Goal: Task Accomplishment & Management: Use online tool/utility

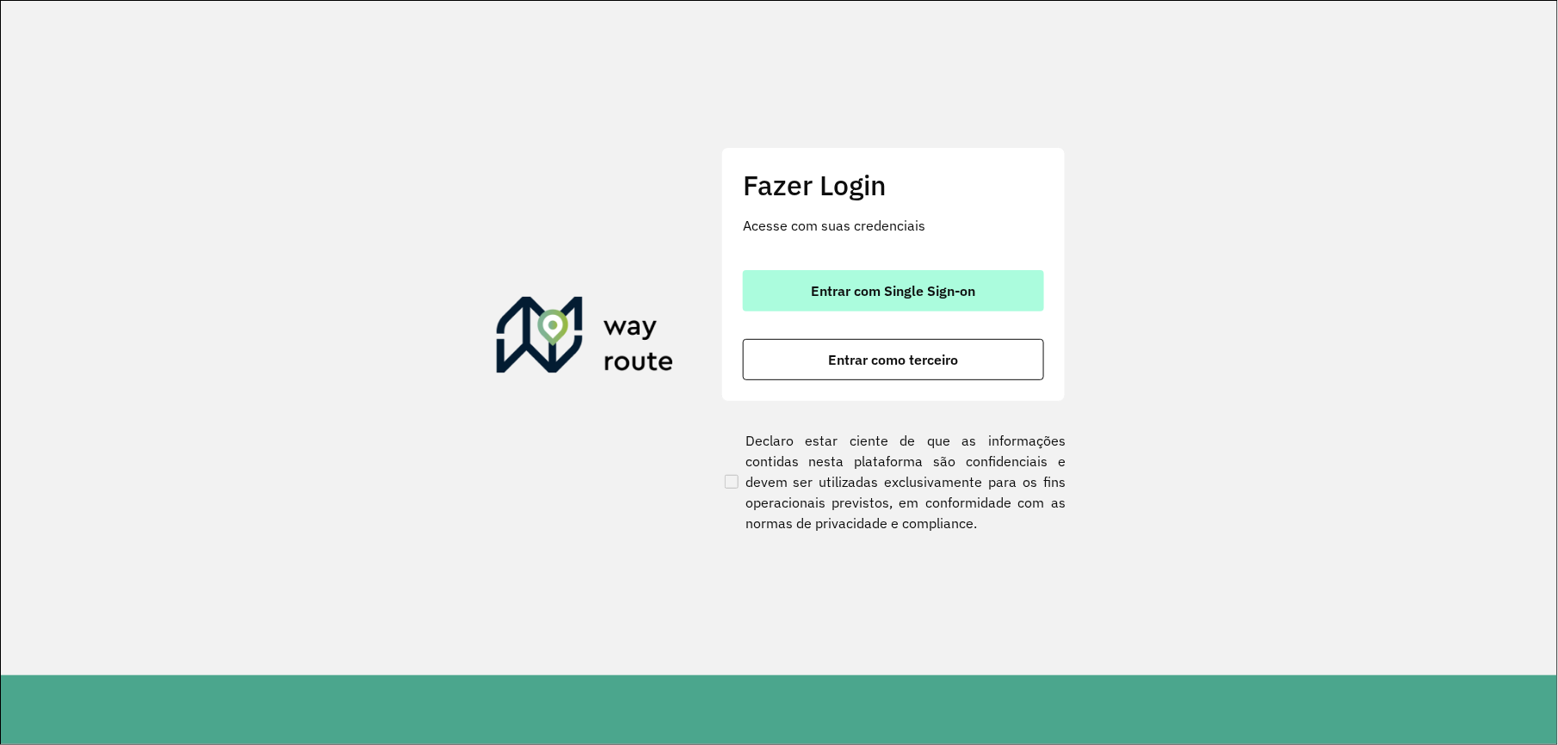
click at [969, 272] on button "Entrar com Single Sign-on" at bounding box center [893, 290] width 301 height 41
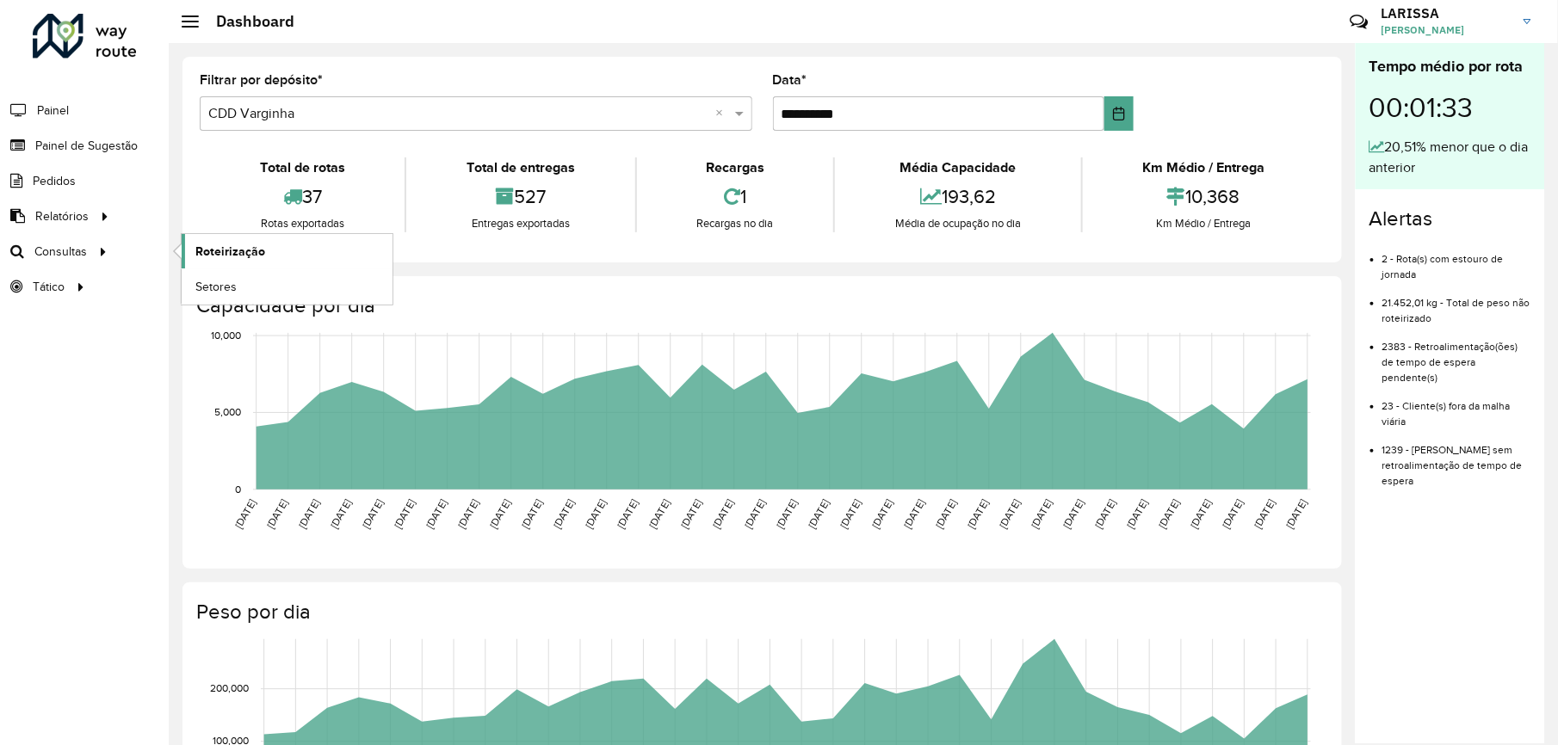
click at [204, 243] on span "Roteirização" at bounding box center [230, 252] width 70 height 18
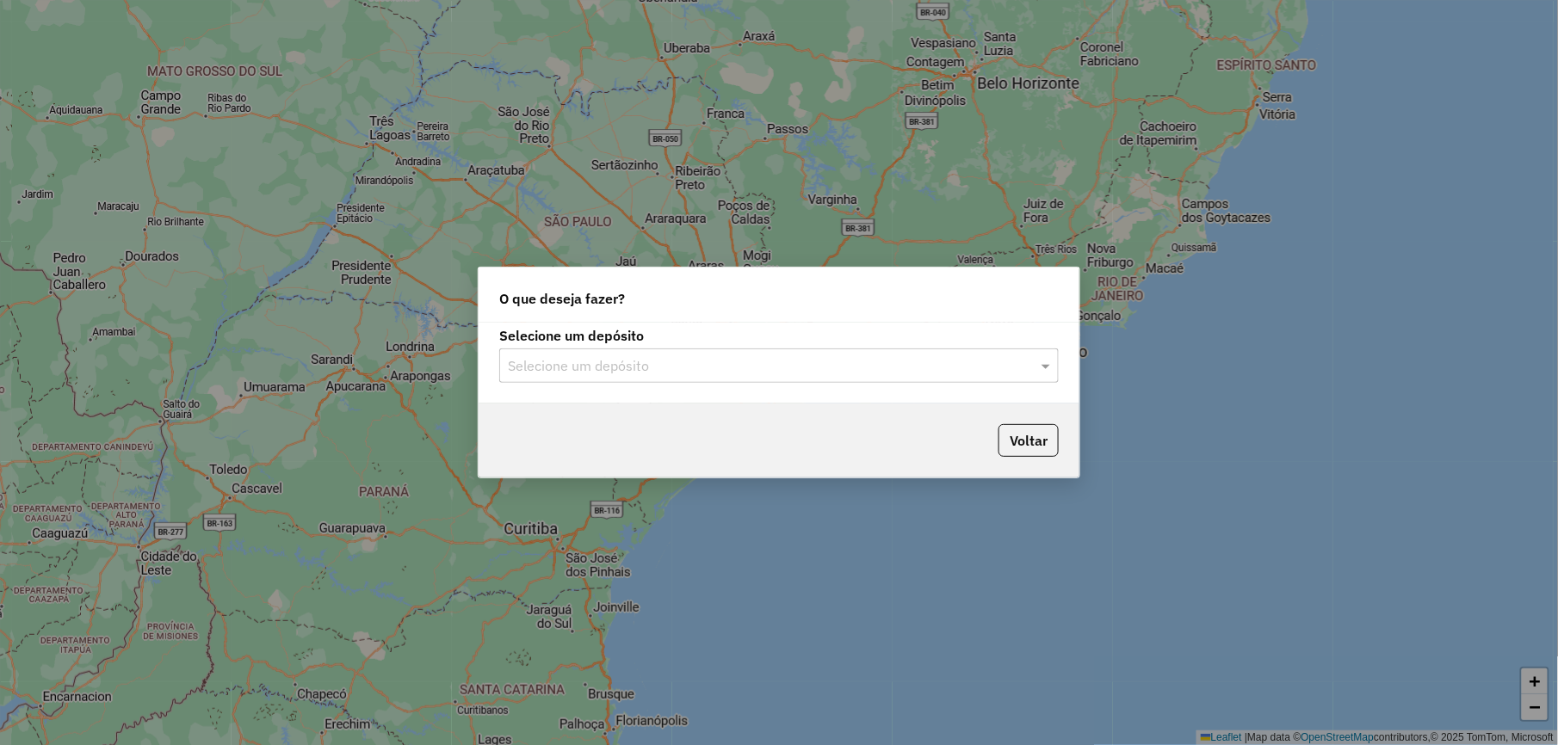
click at [873, 367] on input "text" at bounding box center [762, 366] width 508 height 21
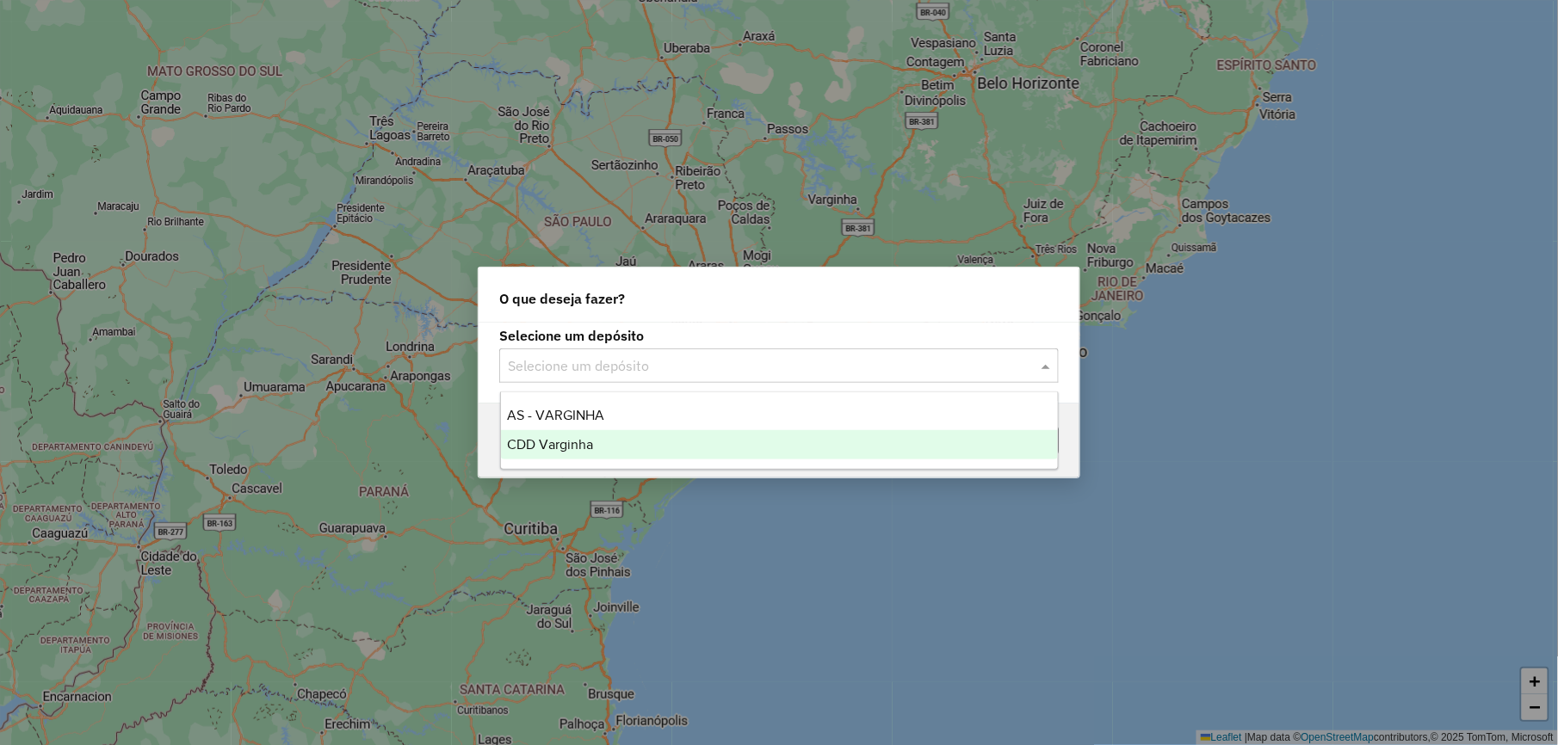
click at [780, 441] on div "CDD Varginha" at bounding box center [779, 444] width 557 height 29
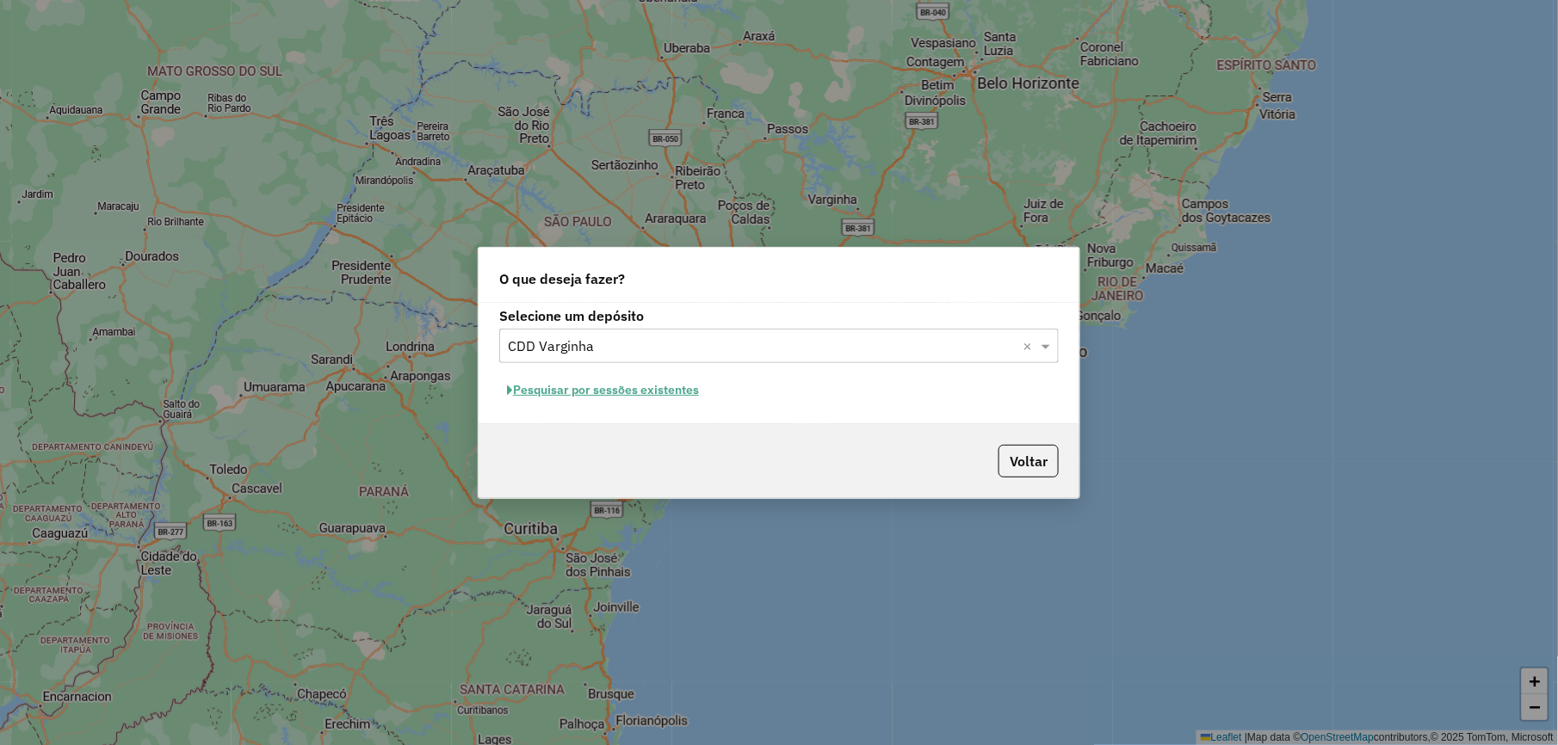
click at [663, 379] on button "Pesquisar por sessões existentes" at bounding box center [602, 390] width 207 height 27
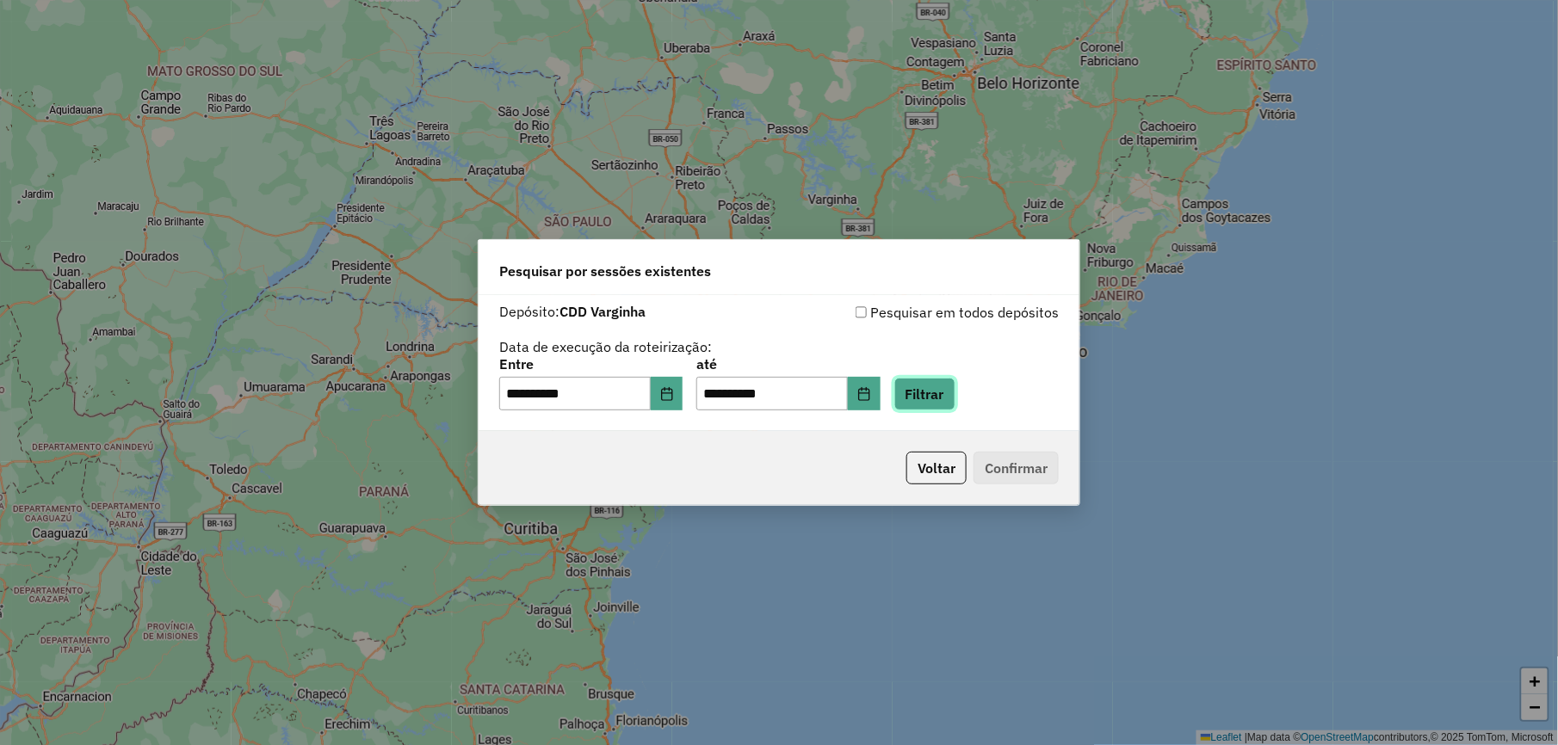
click at [936, 387] on button "Filtrar" at bounding box center [924, 394] width 61 height 33
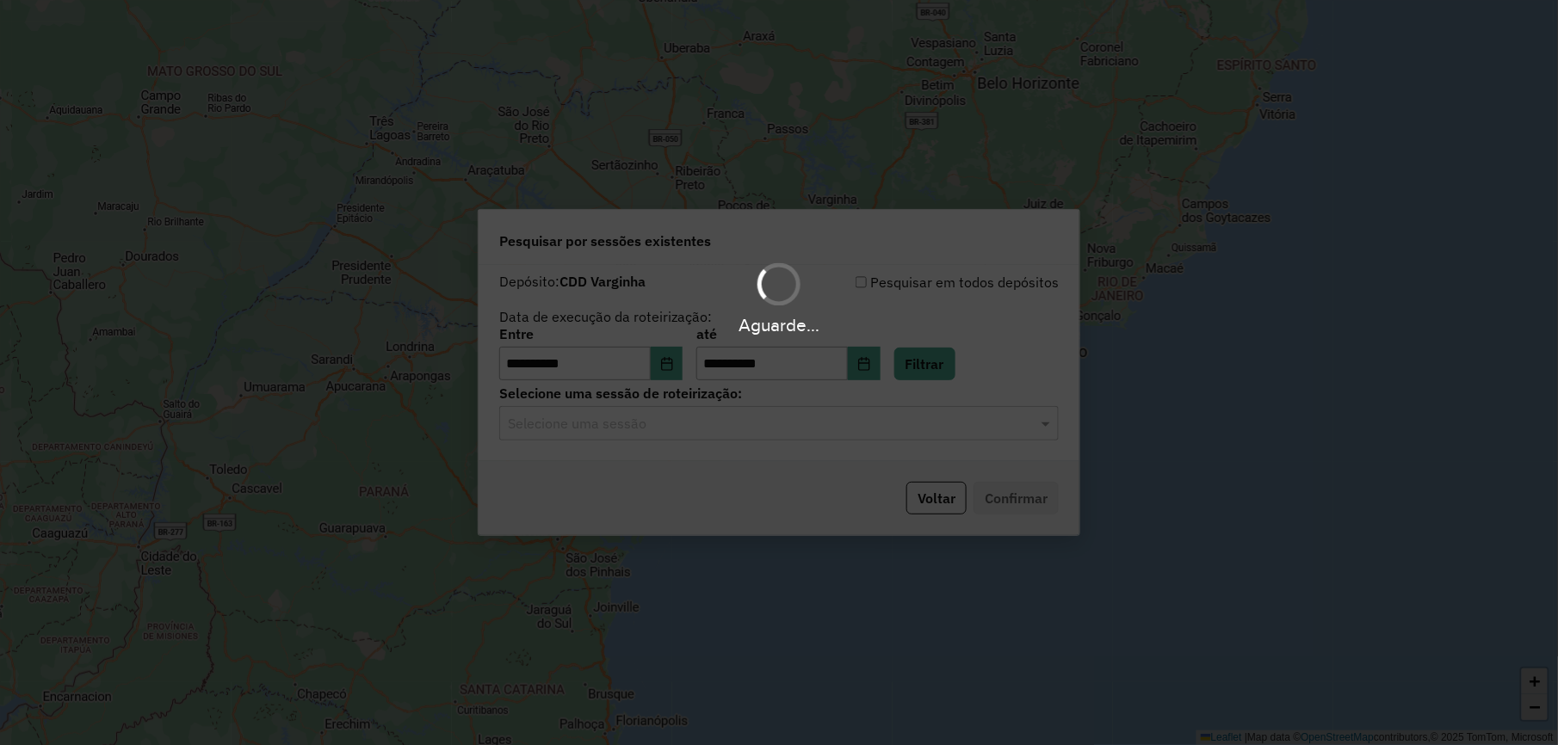
click at [922, 434] on hb-app "**********" at bounding box center [779, 372] width 1558 height 745
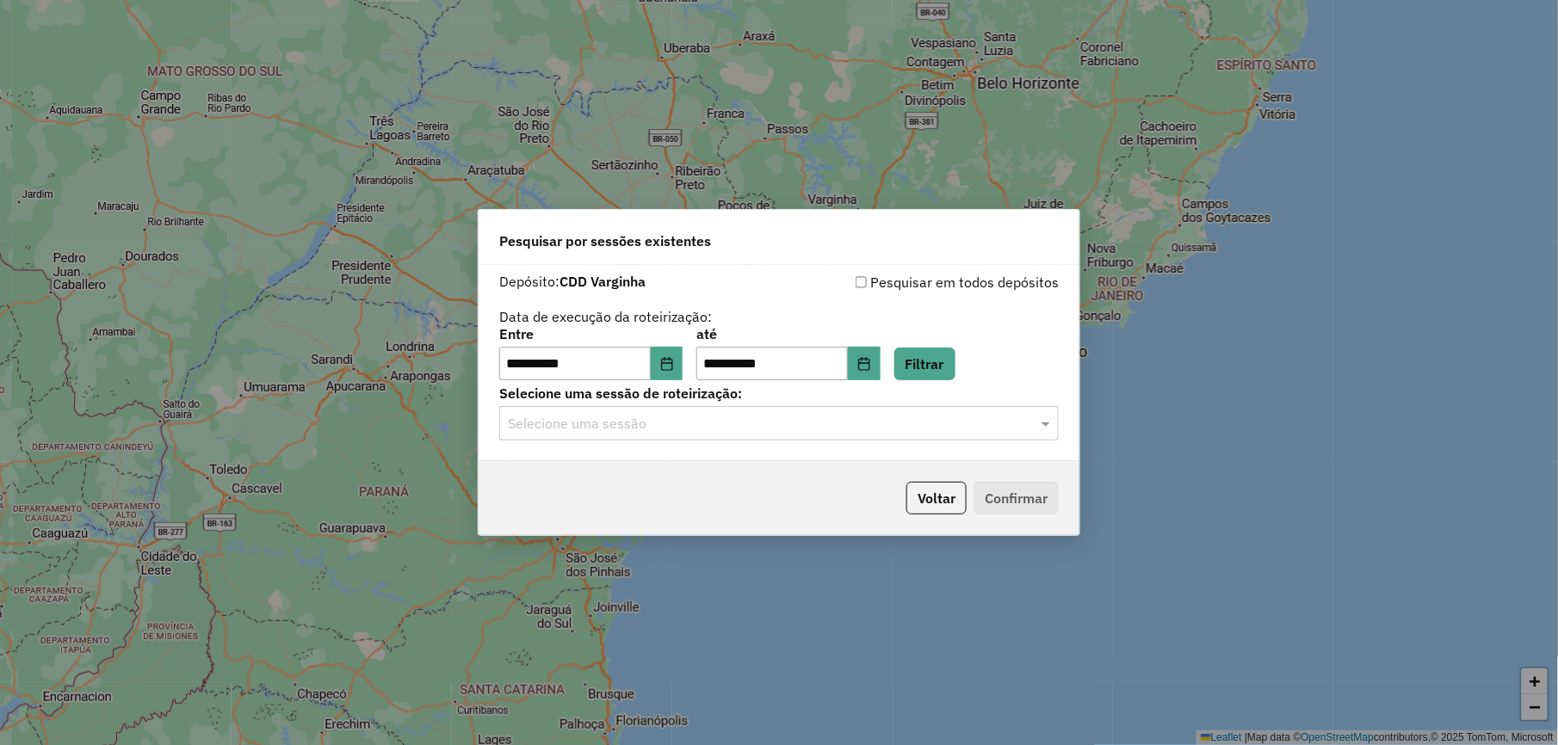
click at [921, 425] on input "text" at bounding box center [762, 424] width 508 height 21
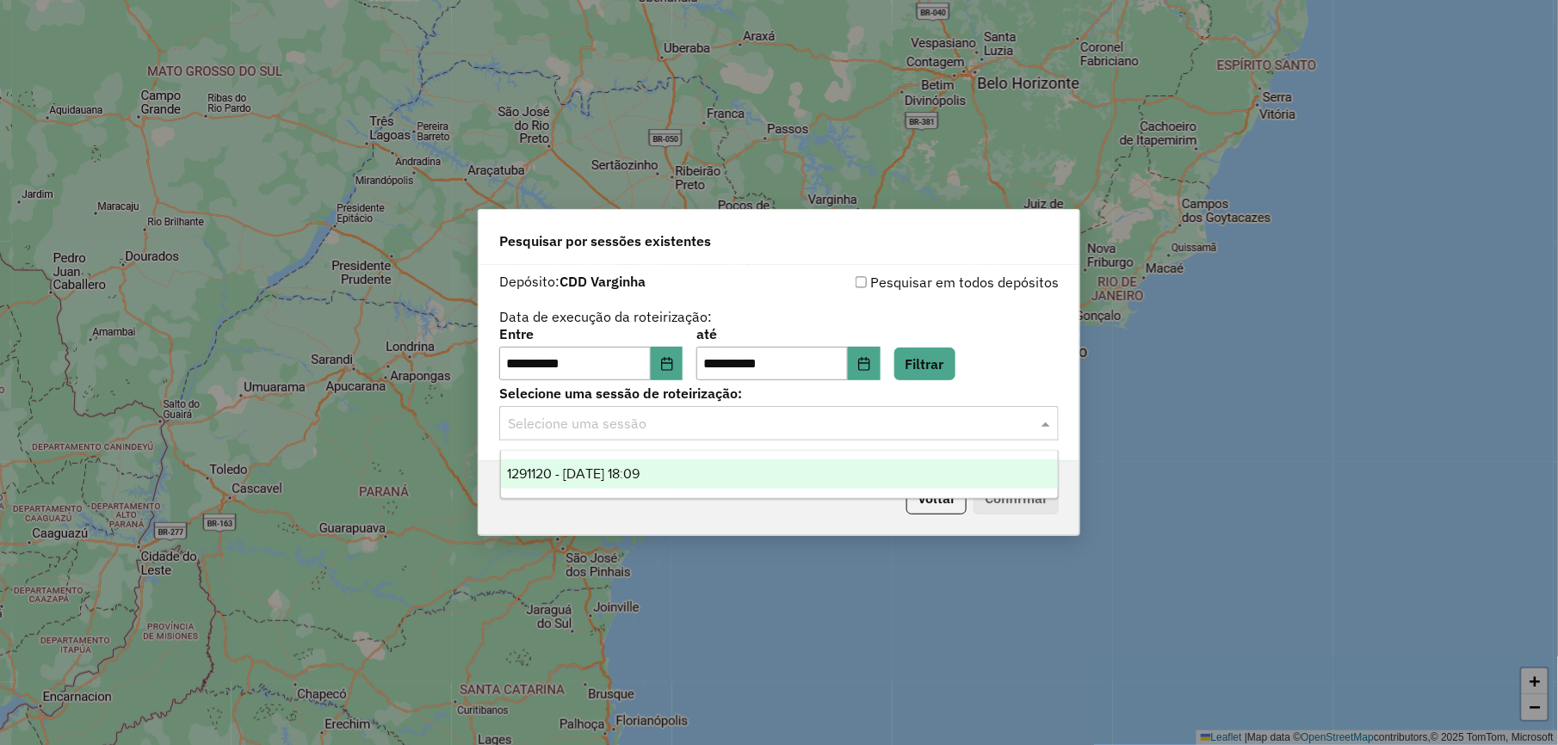
click at [841, 466] on div "1291120 - 09/10/2025 18:09" at bounding box center [779, 474] width 557 height 29
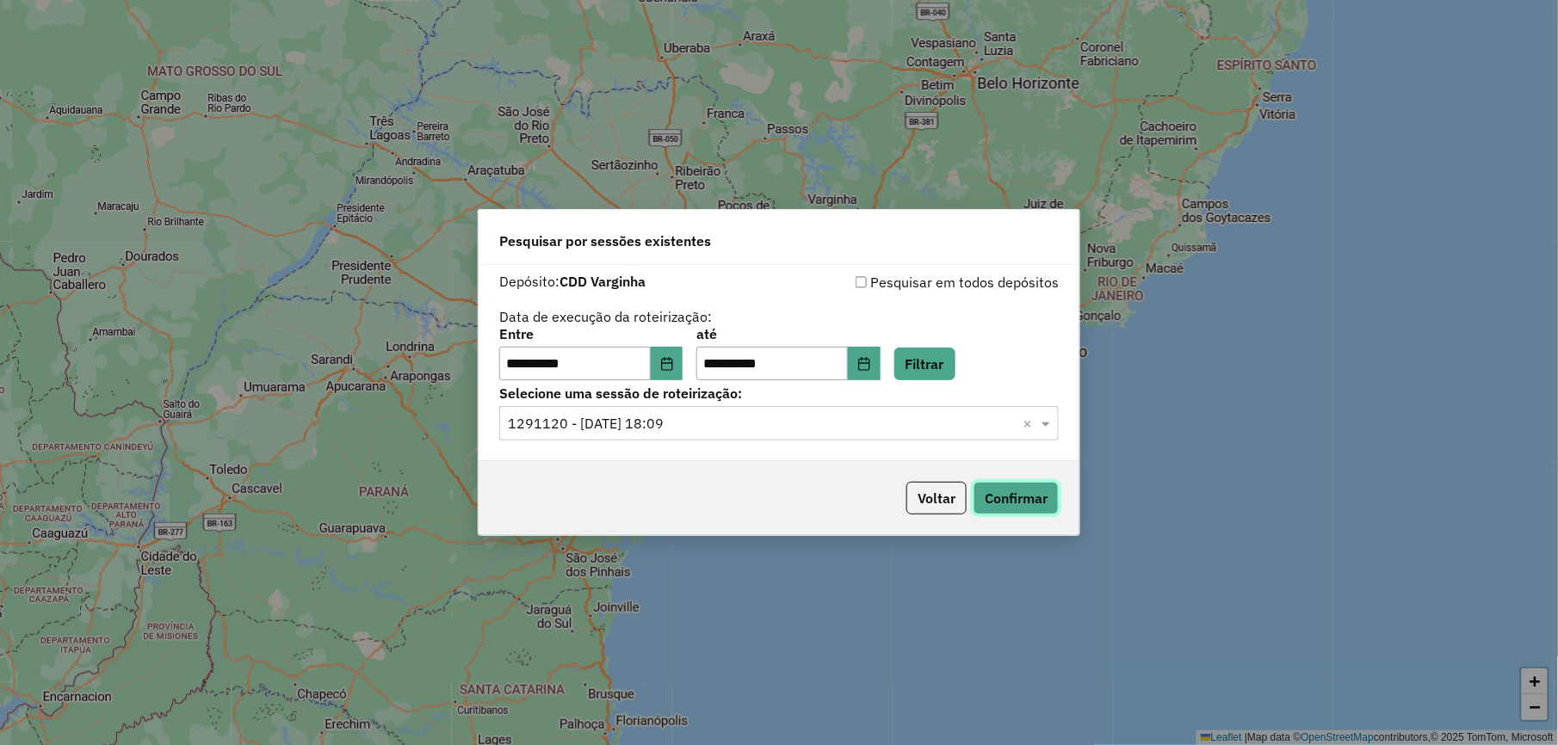
click at [1045, 504] on button "Confirmar" at bounding box center [1015, 498] width 85 height 33
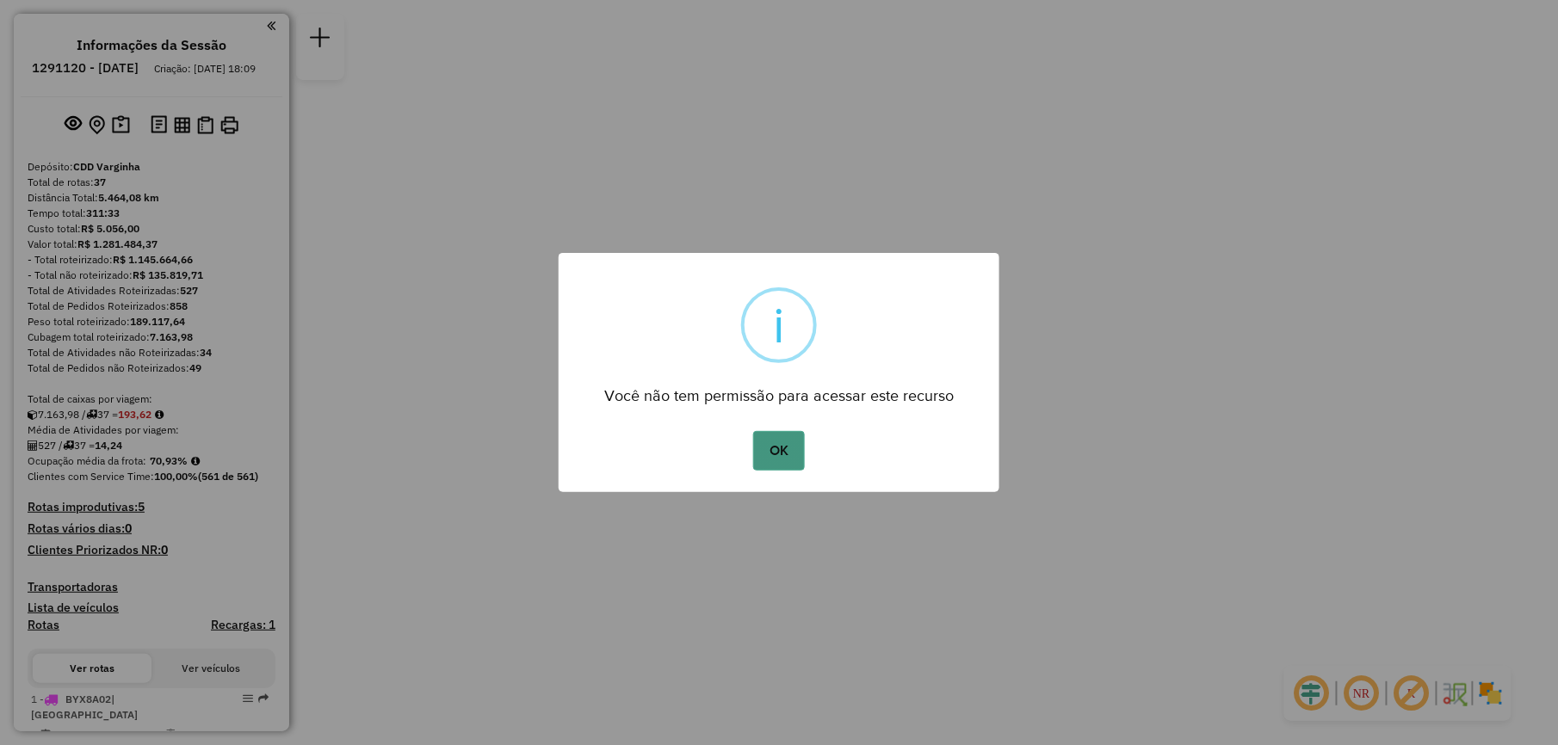
click at [775, 435] on button "OK" at bounding box center [778, 451] width 51 height 40
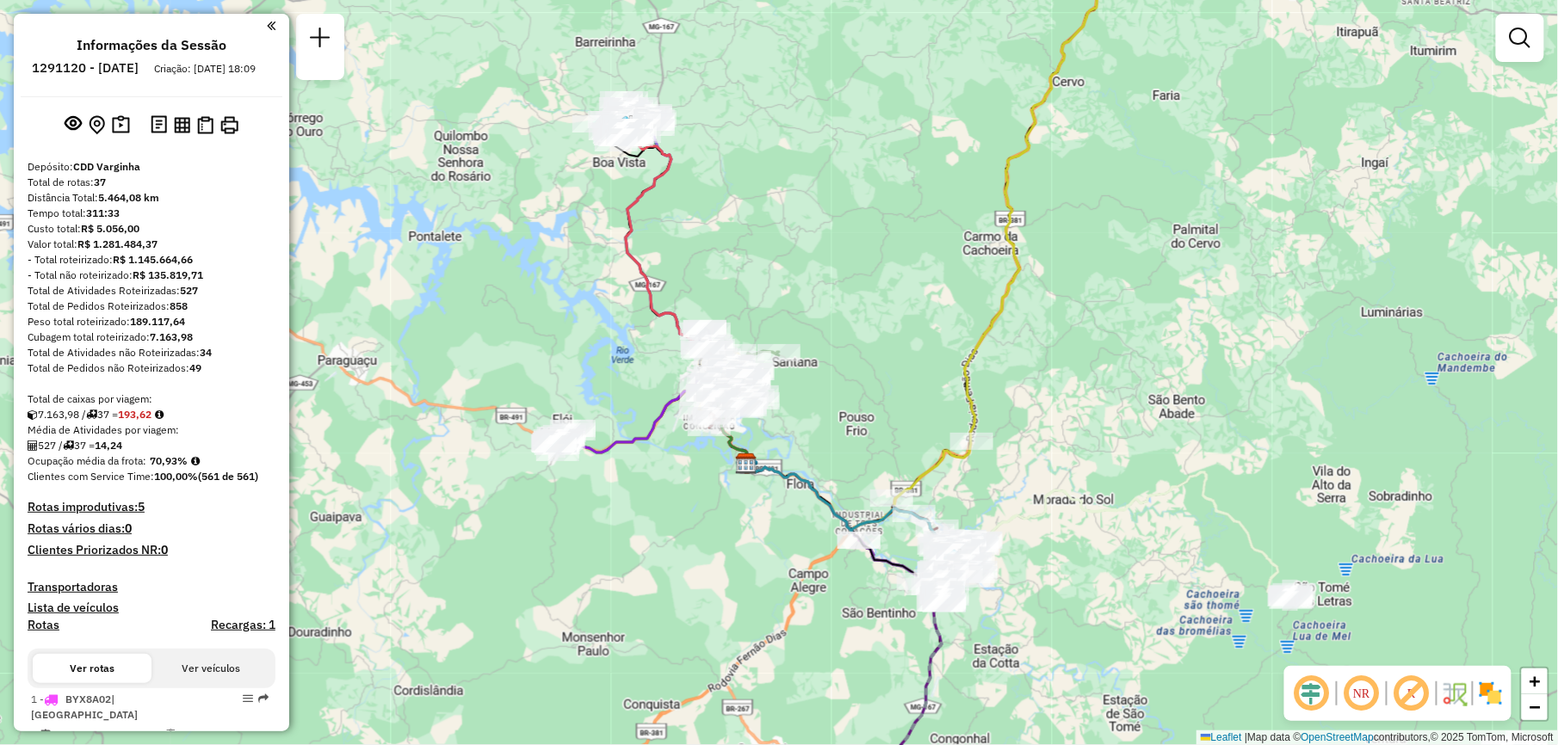
drag, startPoint x: 704, startPoint y: 129, endPoint x: 743, endPoint y: 201, distance: 81.7
click at [743, 201] on div "Janela de atendimento Grade de atendimento Capacidade Transportadoras Veículos …" at bounding box center [779, 372] width 1558 height 745
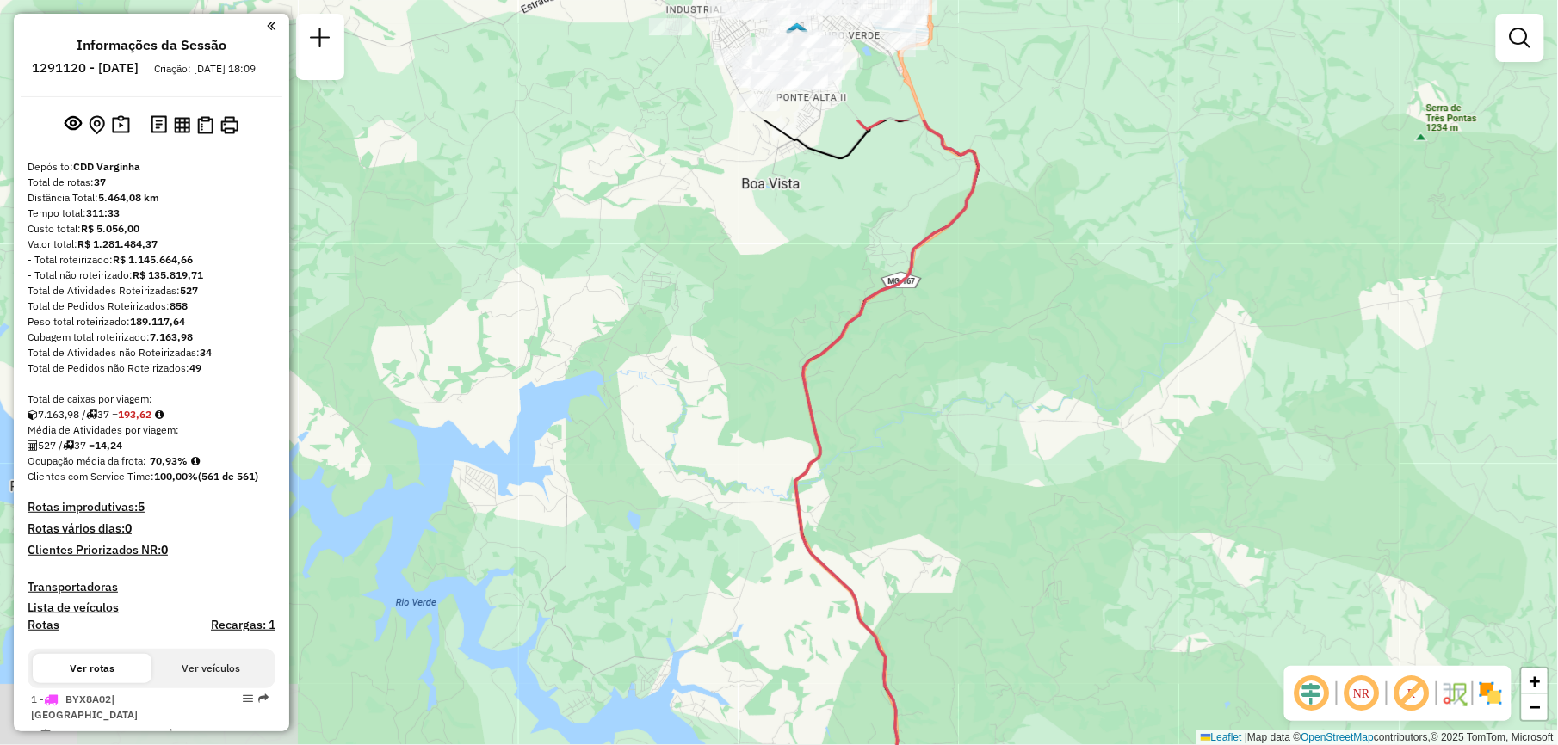
drag, startPoint x: 651, startPoint y: 143, endPoint x: 1033, endPoint y: 337, distance: 429.5
click at [1033, 337] on div "Janela de atendimento Grade de atendimento Capacidade Transportadoras Veículos …" at bounding box center [779, 372] width 1558 height 745
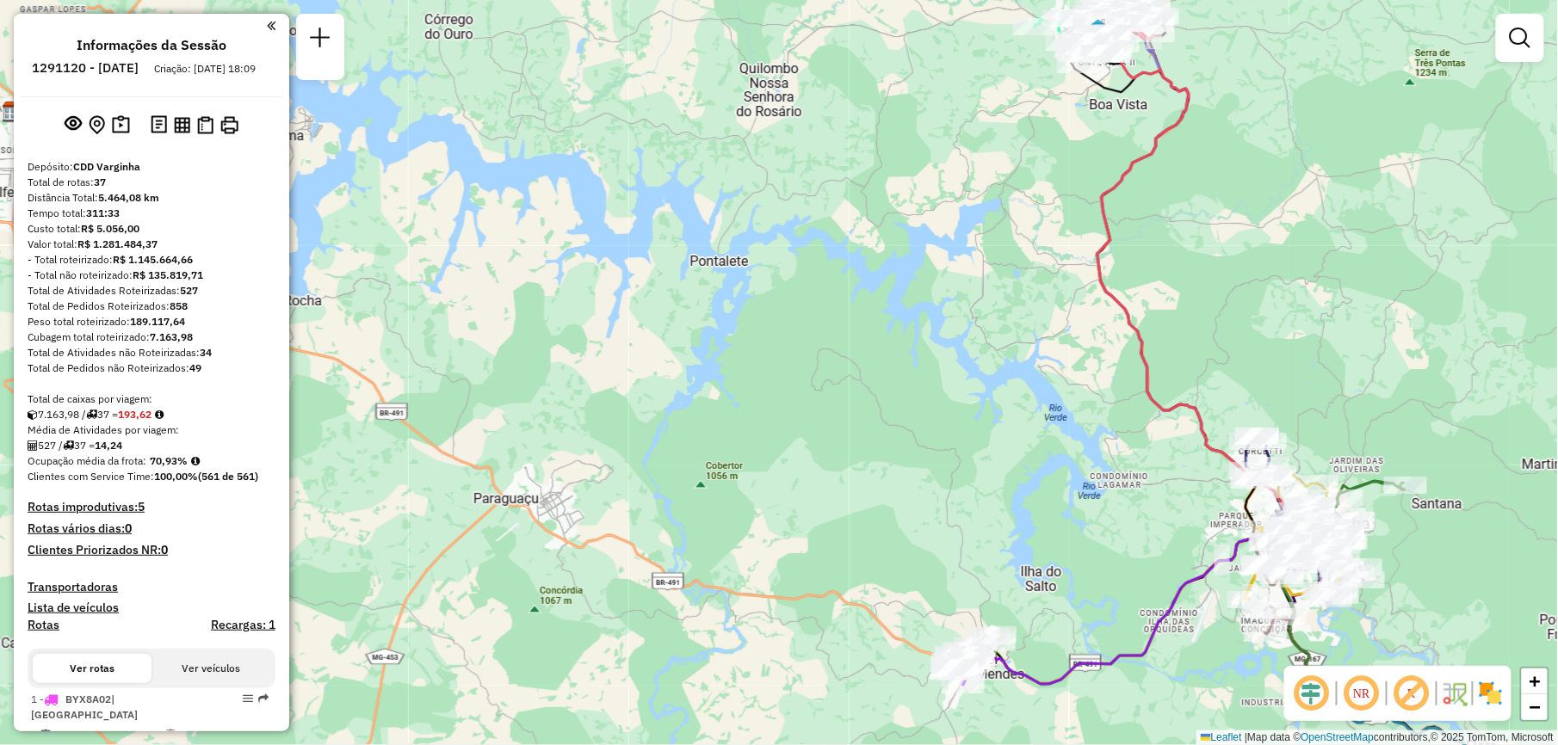
click at [852, 493] on div "Janela de atendimento Grade de atendimento Capacidade Transportadoras Veículos …" at bounding box center [779, 372] width 1558 height 745
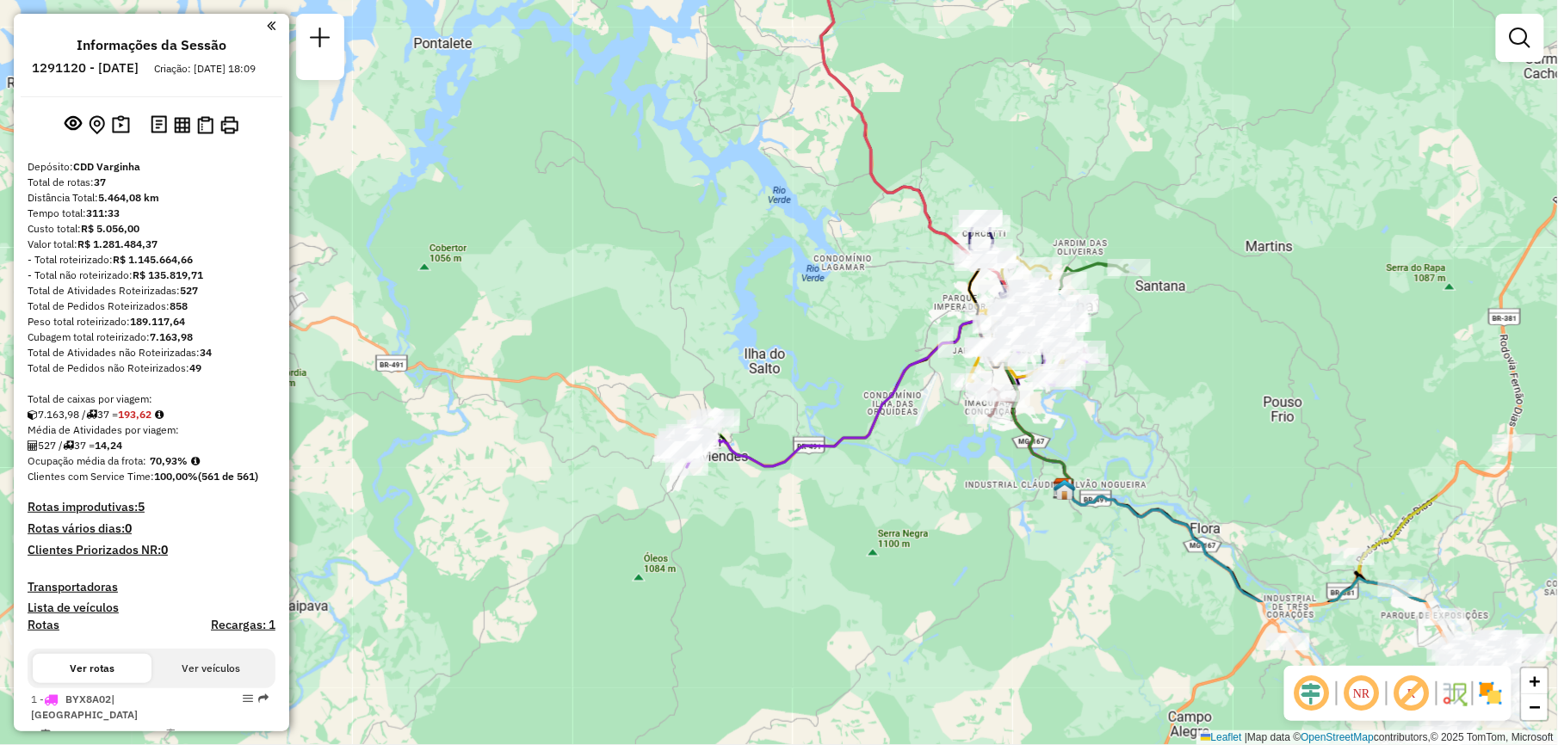
drag, startPoint x: 1471, startPoint y: 393, endPoint x: 1194, endPoint y: 176, distance: 351.7
click at [1194, 176] on div "Janela de atendimento Grade de atendimento Capacidade Transportadoras Veículos …" at bounding box center [779, 372] width 1558 height 745
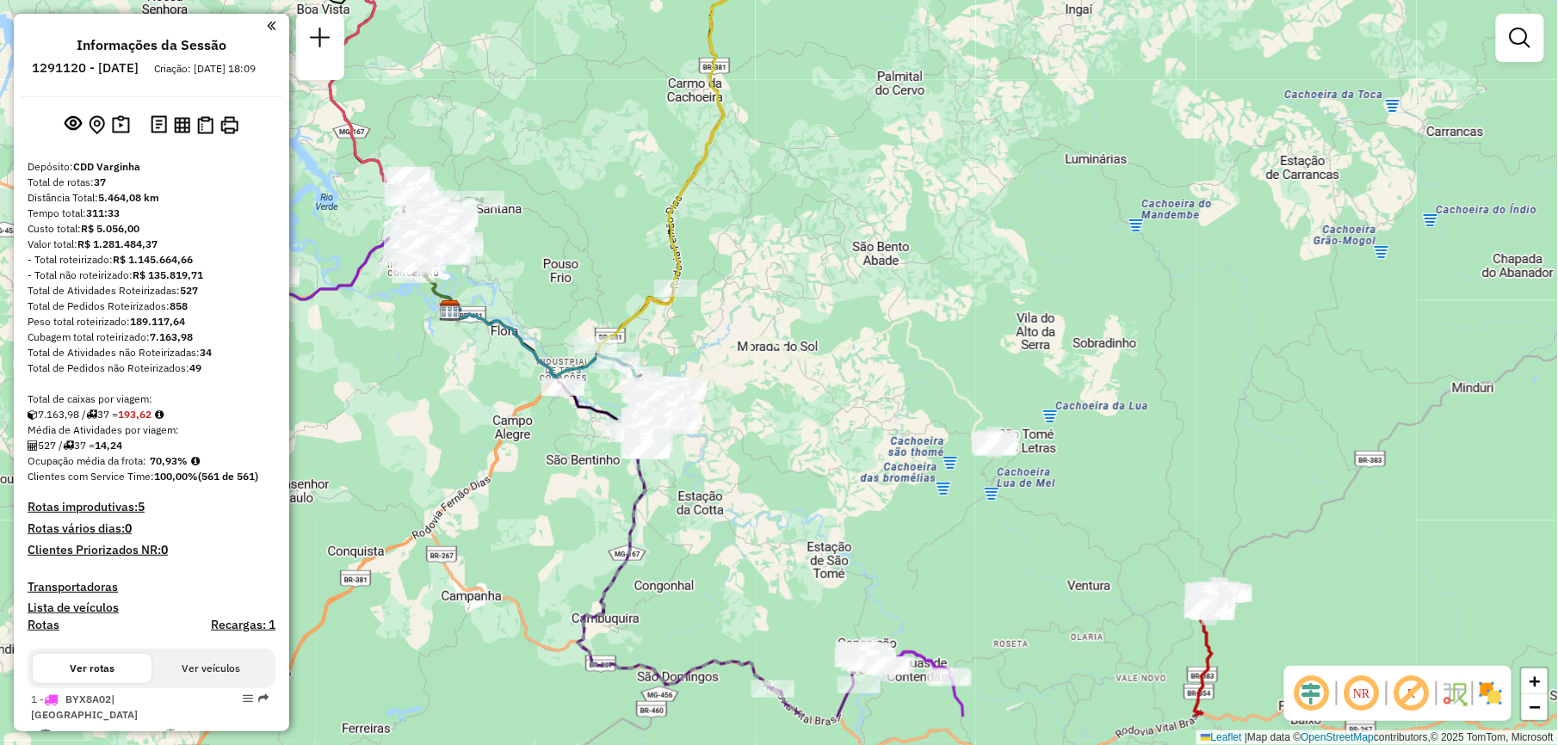
drag, startPoint x: 1044, startPoint y: 517, endPoint x: 1046, endPoint y: 414, distance: 103.3
click at [1046, 414] on div "Janela de atendimento Grade de atendimento Capacidade Transportadoras Veículos …" at bounding box center [779, 372] width 1558 height 745
